Goal: Information Seeking & Learning: Find specific page/section

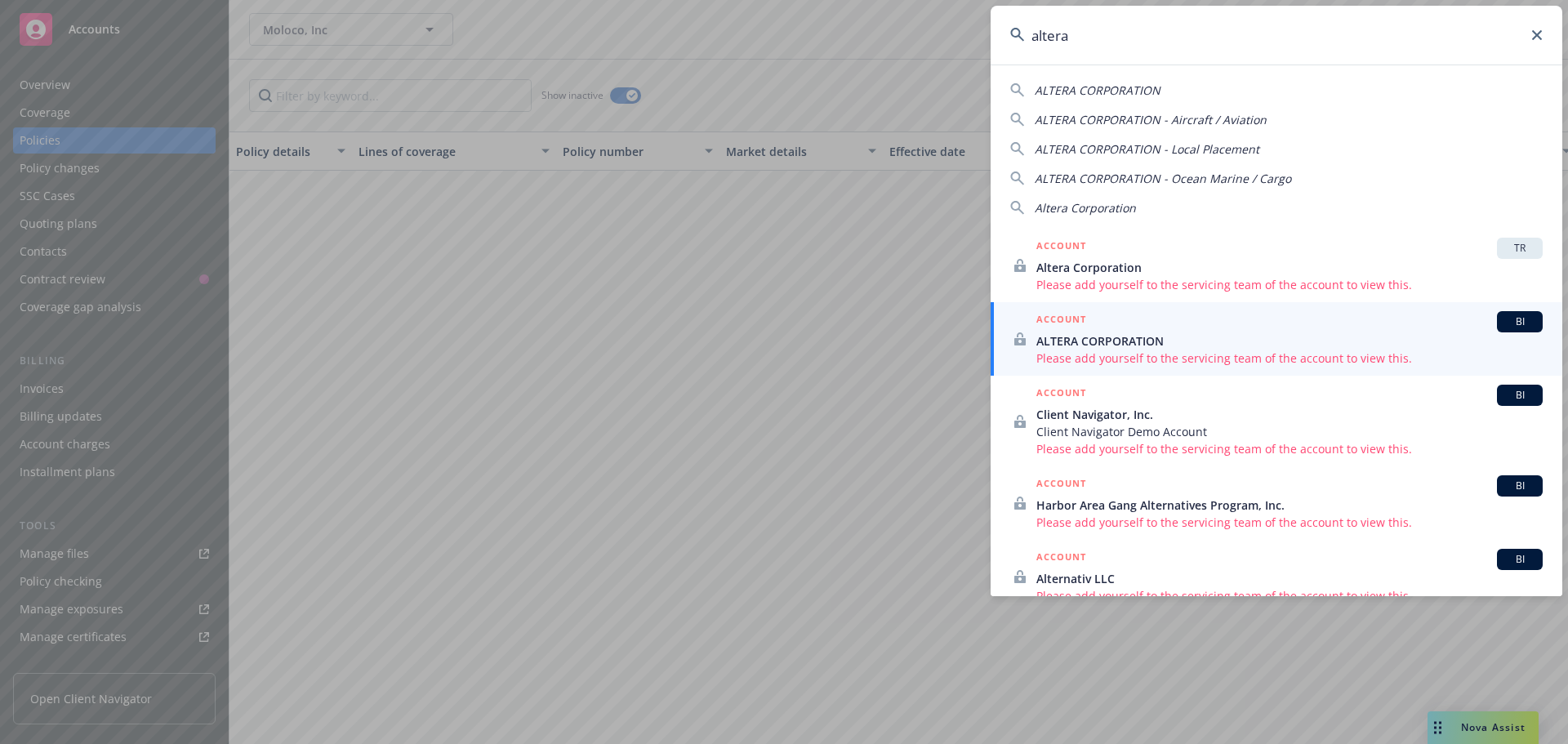
scroll to position [2434, 0]
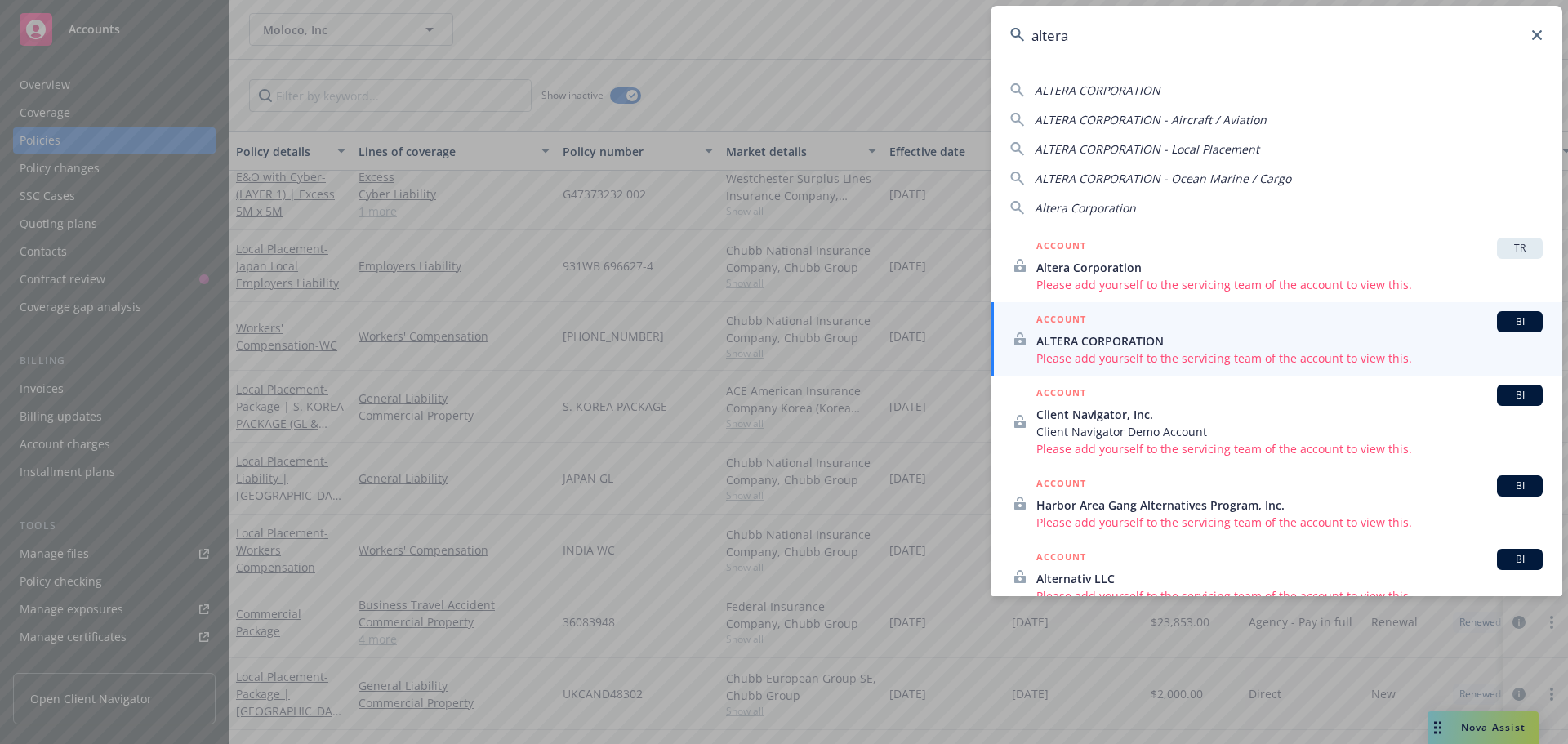
click at [1537, 34] on icon at bounding box center [1536, 35] width 10 height 10
